Goal: Transaction & Acquisition: Subscribe to service/newsletter

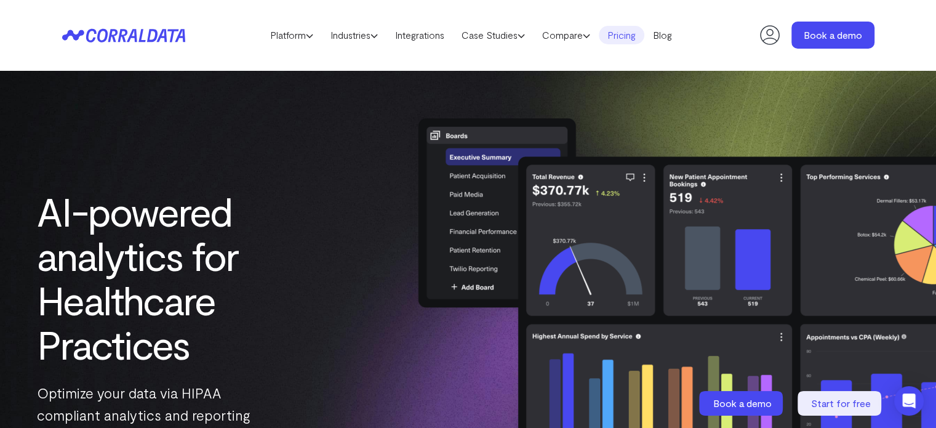
click at [644, 41] on link "Pricing" at bounding box center [622, 35] width 46 height 18
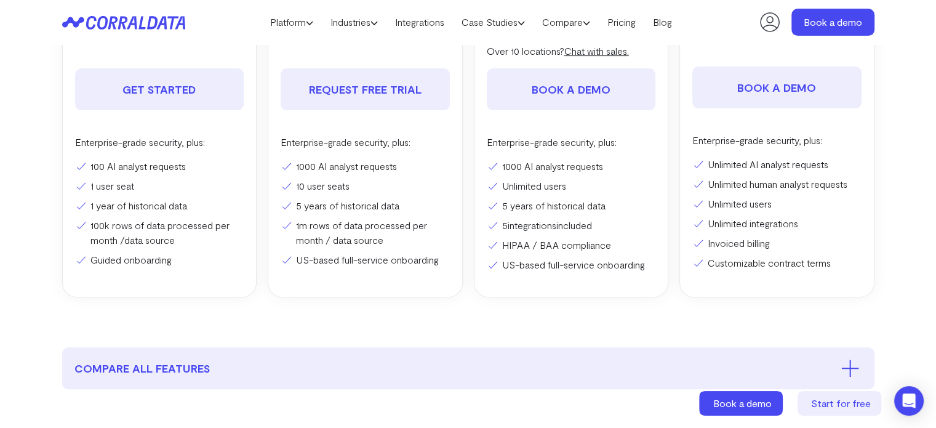
scroll to position [349, 0]
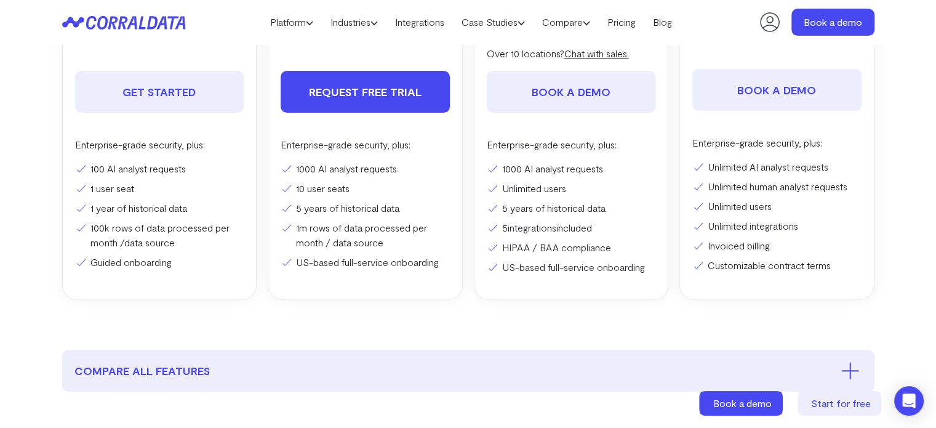
click at [371, 95] on link "REQUEST FREE TRIAL" at bounding box center [365, 92] width 169 height 42
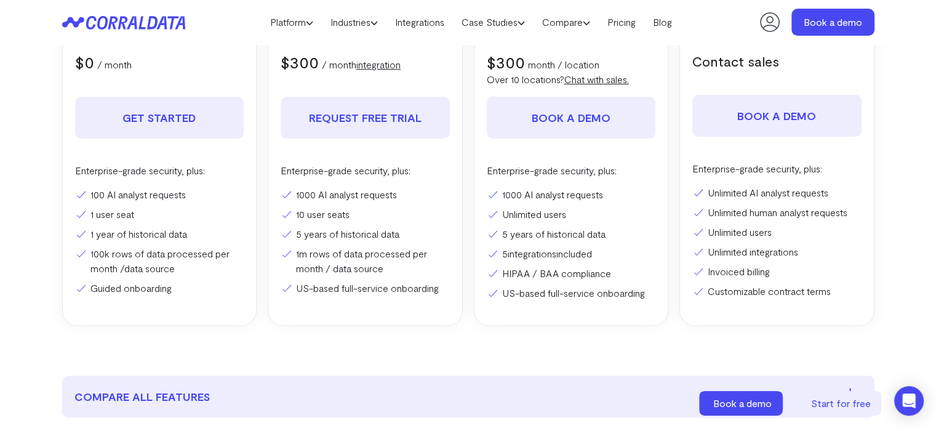
scroll to position [349, 0]
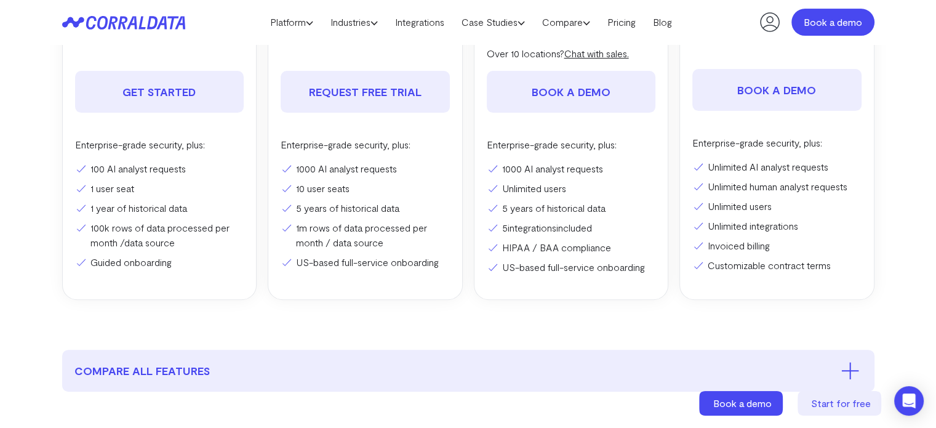
click at [816, 22] on link "Book a demo" at bounding box center [833, 22] width 83 height 27
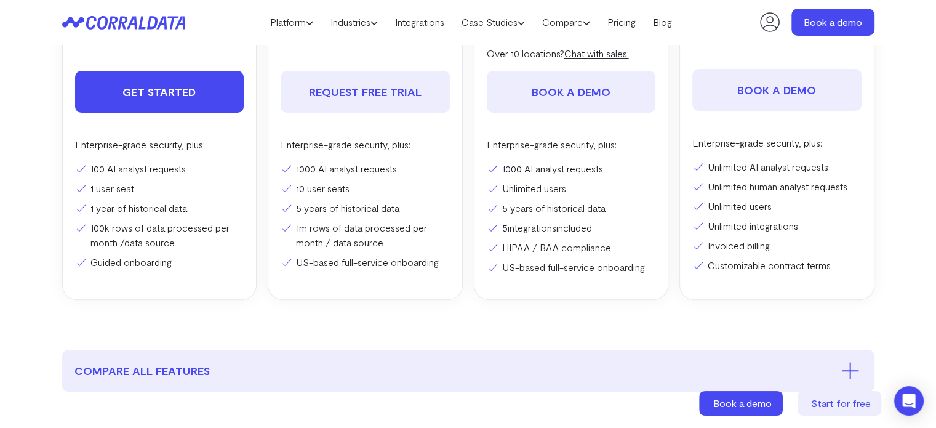
scroll to position [348, 0]
click at [196, 98] on link "Get Started" at bounding box center [159, 92] width 169 height 42
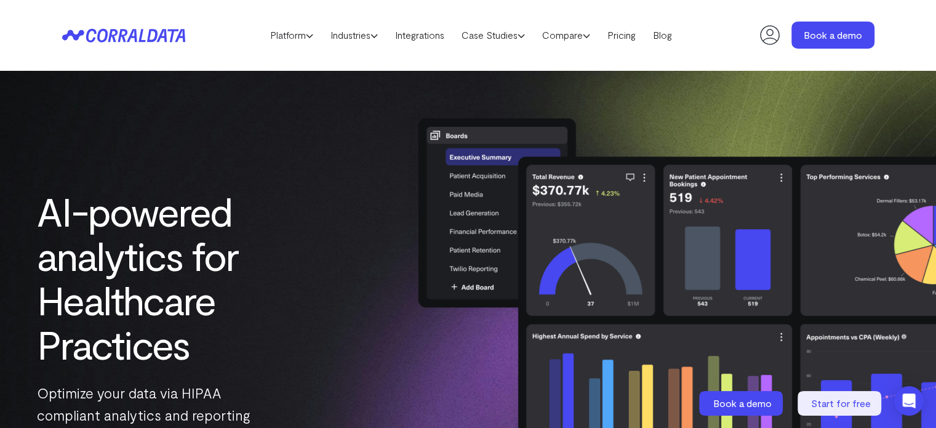
click at [84, 31] on icon at bounding box center [123, 35] width 123 height 14
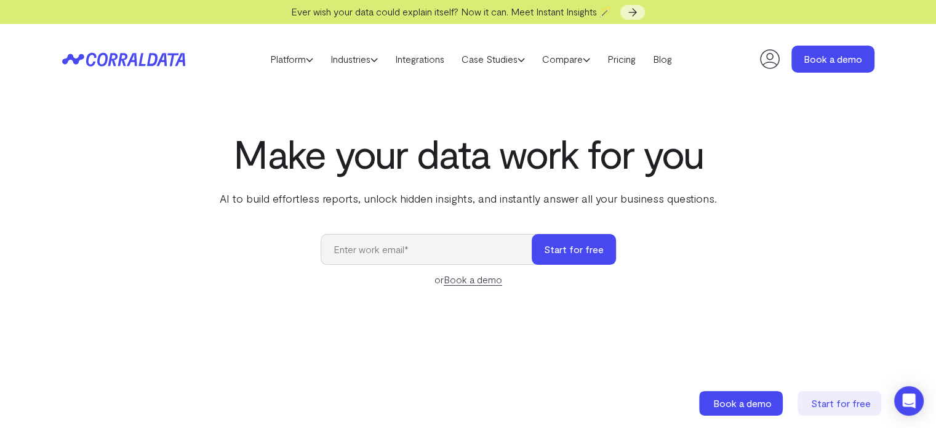
click at [155, 54] on icon at bounding box center [123, 59] width 123 height 14
